Goal: Task Accomplishment & Management: Manage account settings

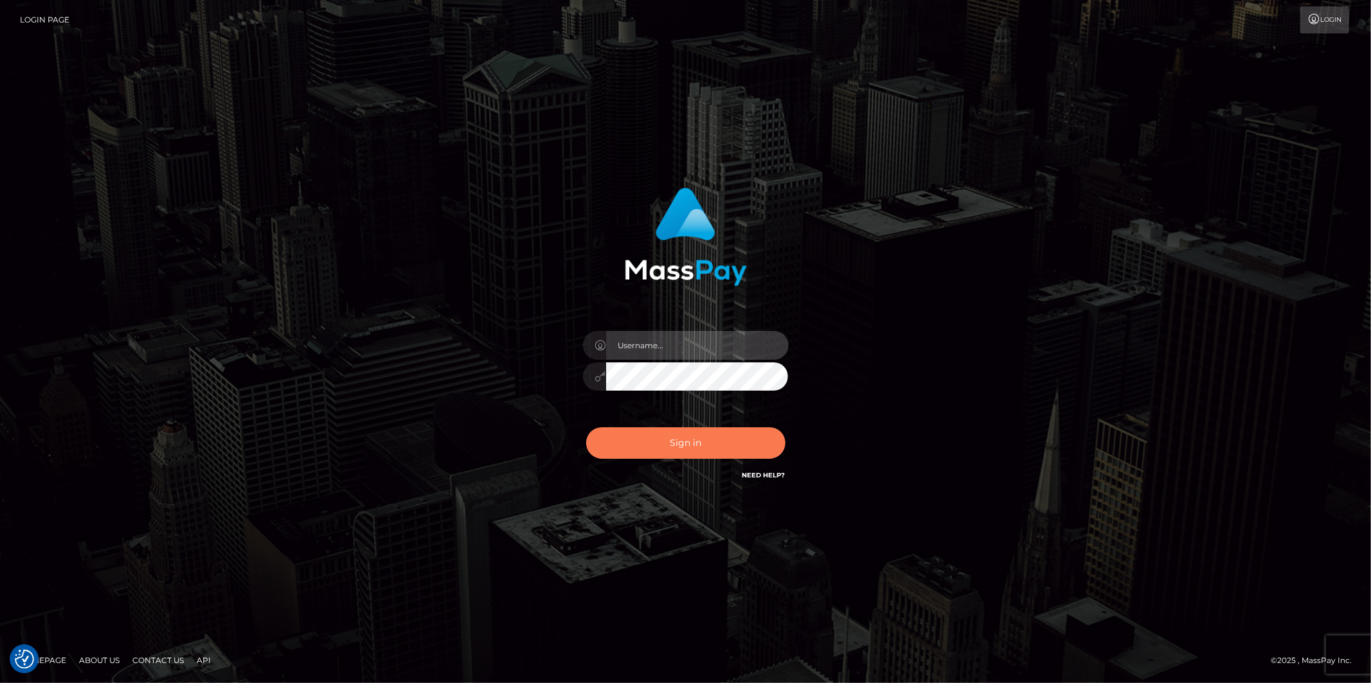
type input "[PERSON_NAME].megabonanza"
click at [676, 444] on button "Sign in" at bounding box center [685, 442] width 199 height 31
type input "[PERSON_NAME].megabonanza"
click at [697, 434] on button "Sign in" at bounding box center [685, 442] width 199 height 31
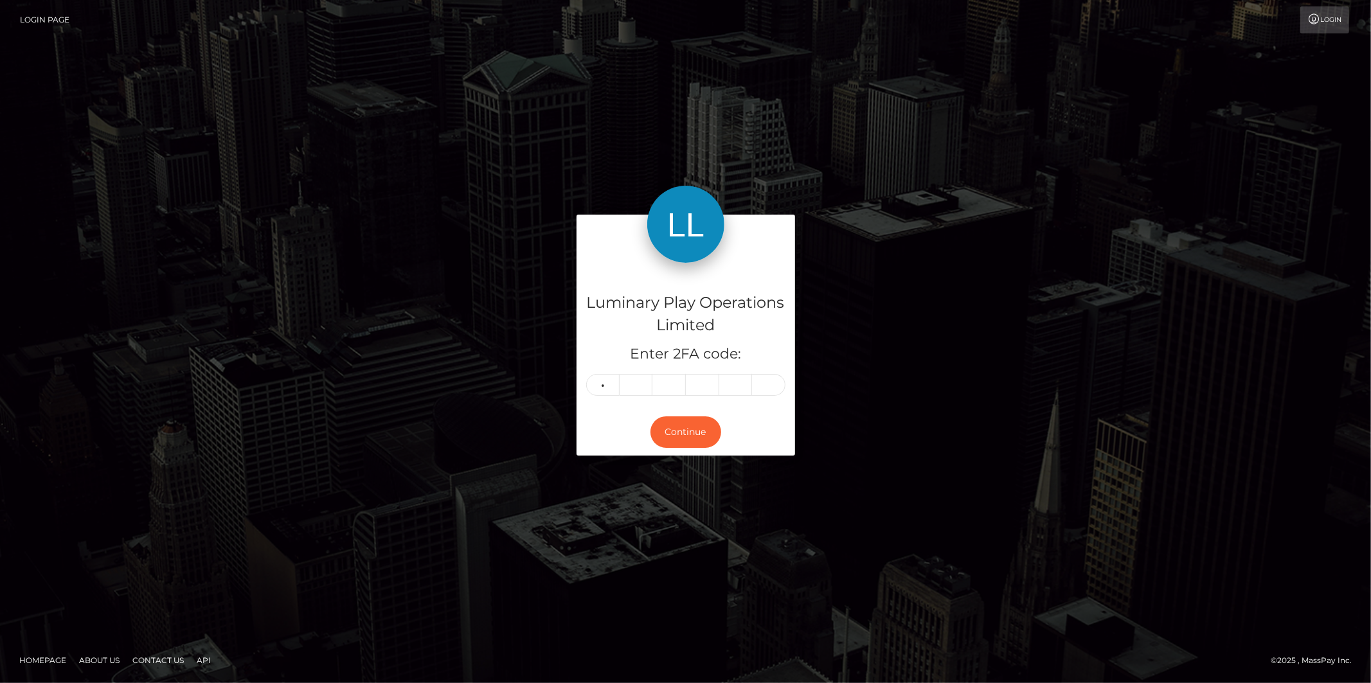
type input "1"
type input "2"
type input "3"
type input "7"
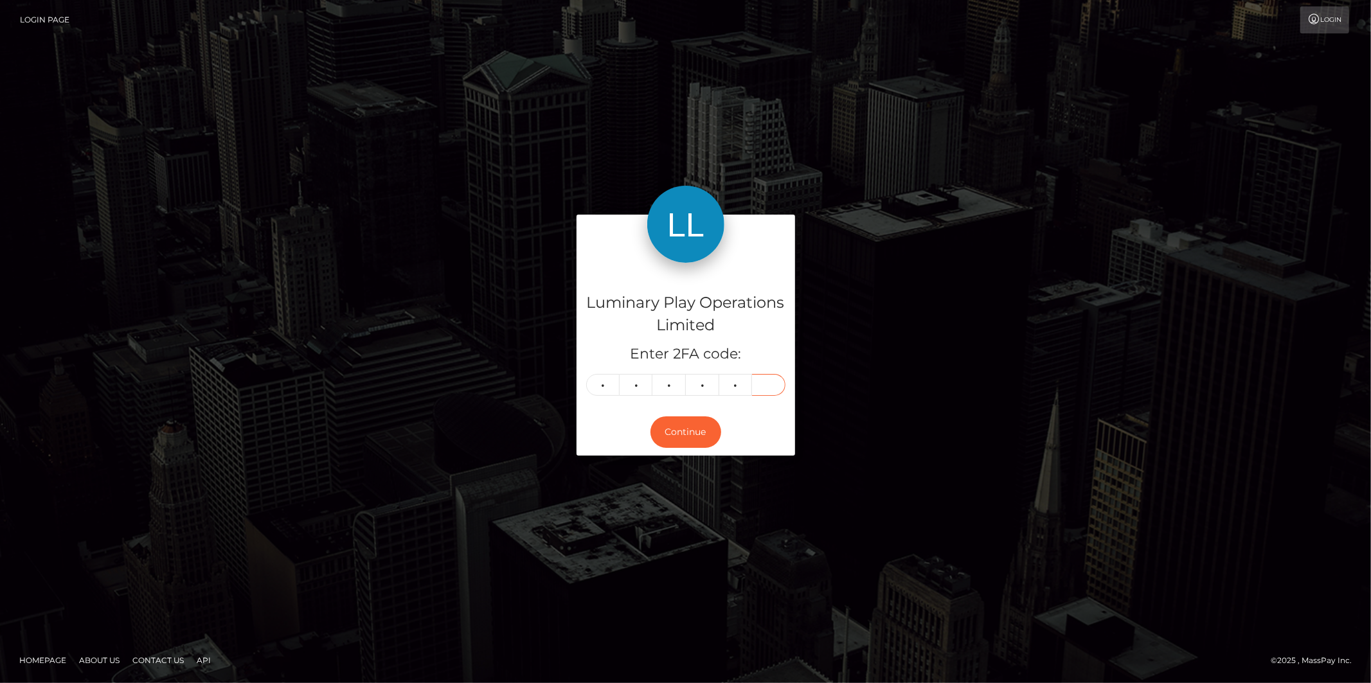
type input "2"
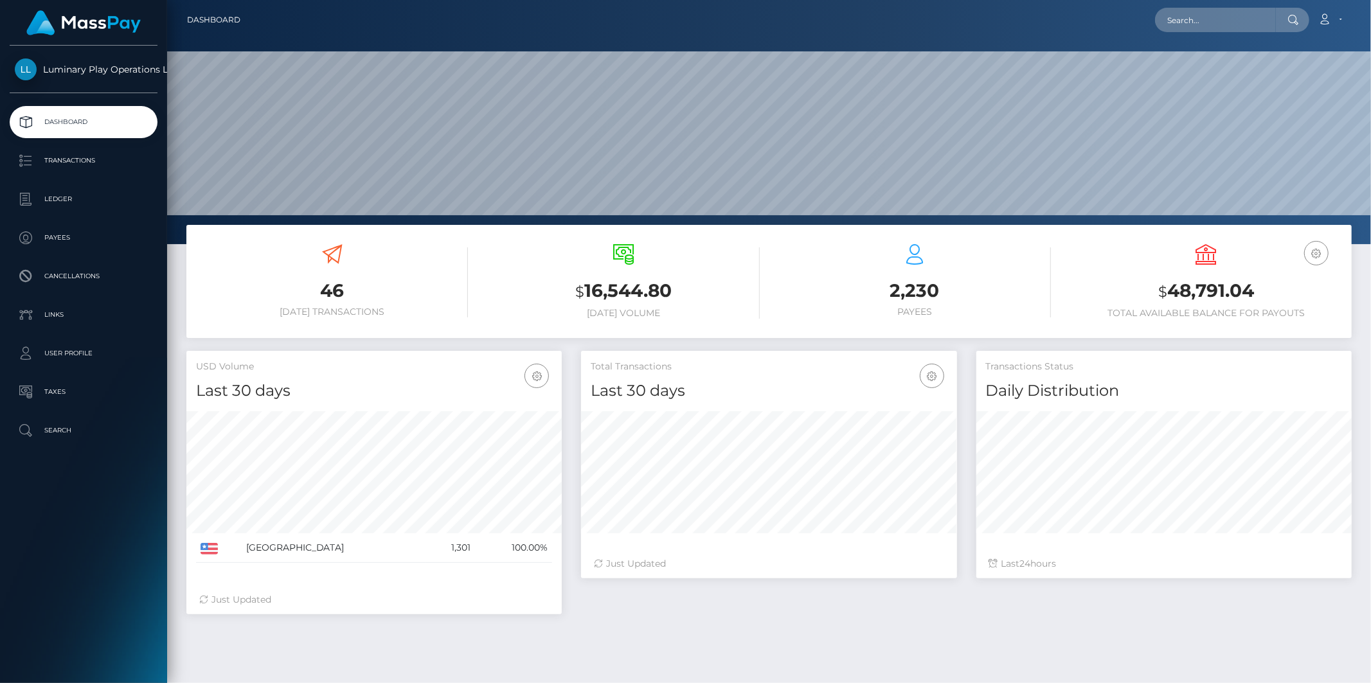
scroll to position [228, 375]
drag, startPoint x: 1269, startPoint y: 285, endPoint x: 1167, endPoint y: 290, distance: 102.3
click at [1167, 290] on h3 "$ 48,791.04" at bounding box center [1206, 291] width 272 height 26
copy h3 "48,791.04"
